Goal: Navigation & Orientation: Find specific page/section

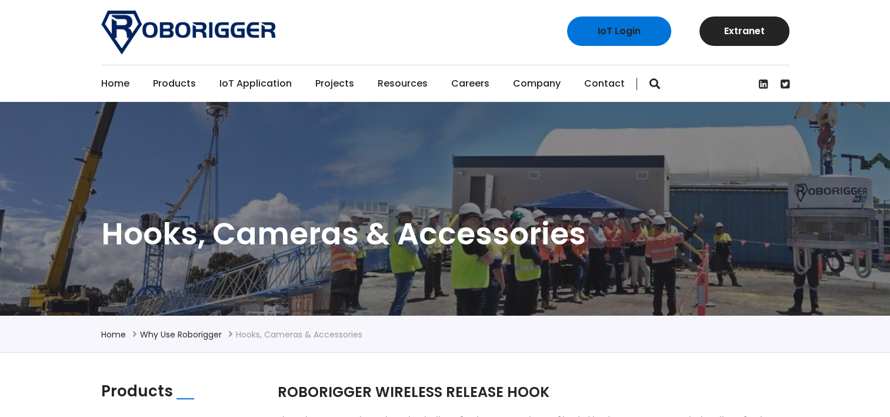
click at [115, 84] on link "Home" at bounding box center [115, 83] width 28 height 36
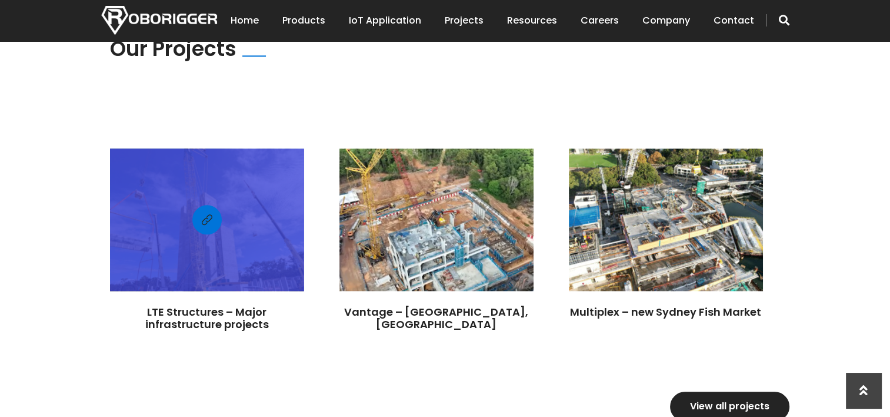
scroll to position [1000, 0]
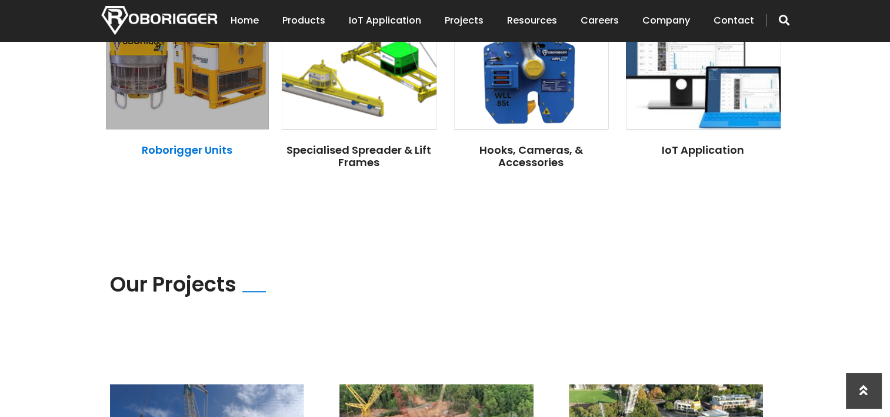
click at [155, 142] on link "Roborigger Units" at bounding box center [187, 149] width 91 height 15
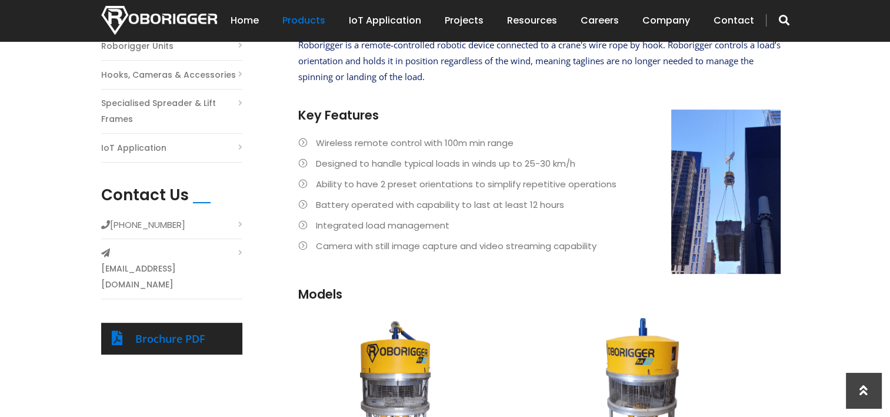
scroll to position [387, 0]
